Goal: Information Seeking & Learning: Compare options

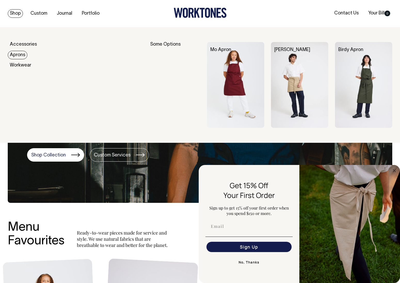
click at [16, 55] on link "Aprons" at bounding box center [18, 55] width 20 height 9
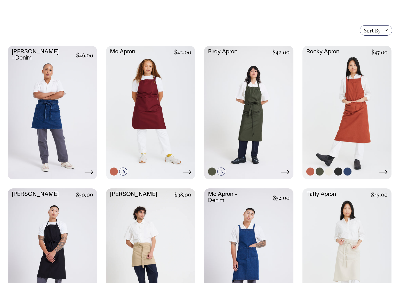
scroll to position [112, 0]
click at [339, 172] on link at bounding box center [338, 172] width 8 height 8
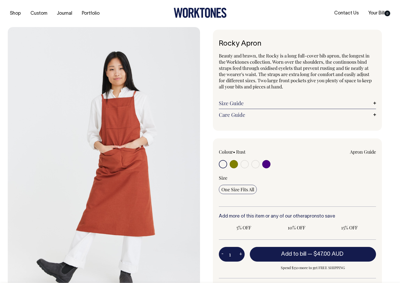
radio input "true"
select select "Charcoal"
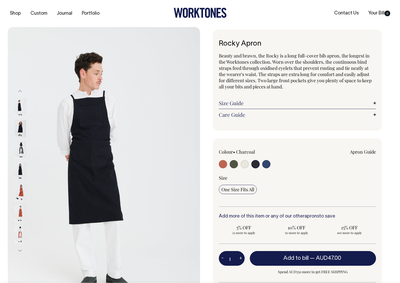
click at [233, 165] on input "radio" at bounding box center [234, 164] width 8 height 8
radio input "true"
select select "Olive"
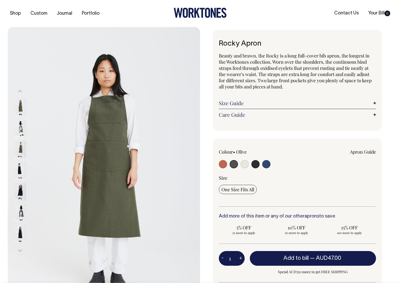
click at [242, 165] on input "radio" at bounding box center [244, 164] width 8 height 8
radio input "true"
select select "Natural"
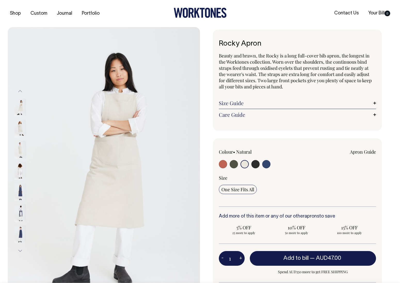
click at [255, 166] on input "radio" at bounding box center [255, 164] width 8 height 8
radio input "true"
select select "Charcoal"
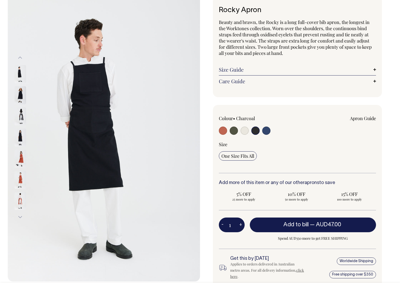
scroll to position [34, 0]
click at [246, 131] on input "radio" at bounding box center [244, 130] width 8 height 8
radio input "true"
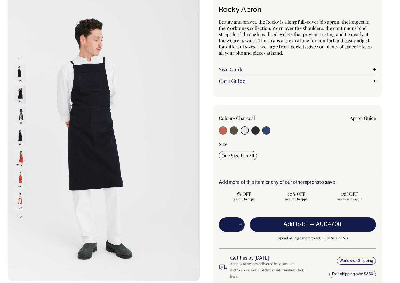
radio input "true"
select select "Natural"
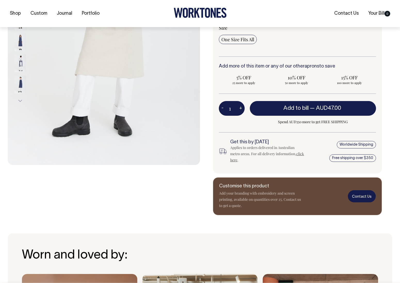
scroll to position [150, 0]
